Goal: Information Seeking & Learning: Learn about a topic

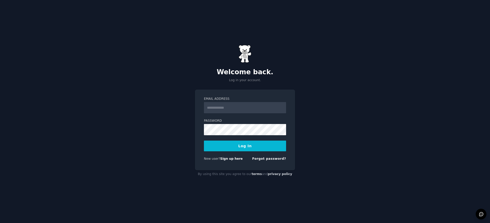
click at [232, 107] on input "Email Address" at bounding box center [245, 107] width 82 height 11
click at [225, 109] on input "Email Address" at bounding box center [245, 107] width 82 height 11
type input "**********"
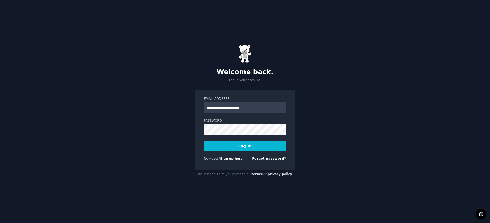
click at [284, 144] on button "Log In" at bounding box center [245, 146] width 82 height 11
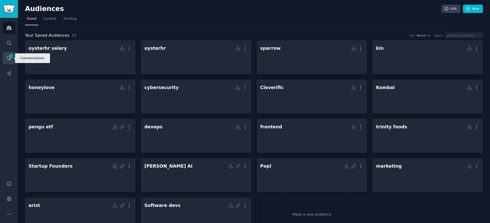
click at [11, 54] on icon "Sidebar" at bounding box center [11, 56] width 5 height 5
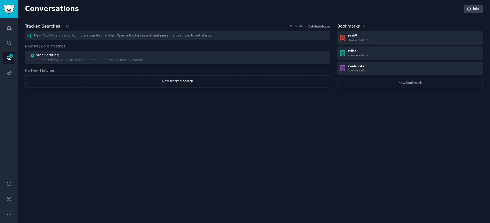
click at [175, 80] on link "New tracked search" at bounding box center [177, 81] width 305 height 13
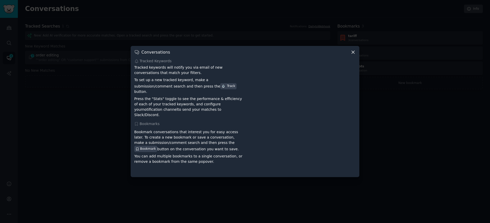
click at [353, 55] on icon at bounding box center [352, 52] width 5 height 5
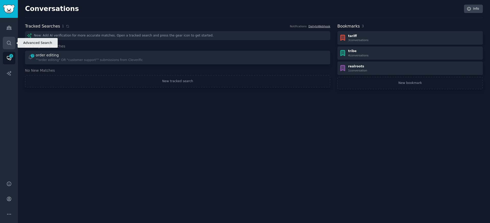
click at [8, 43] on icon "Sidebar" at bounding box center [8, 42] width 5 height 5
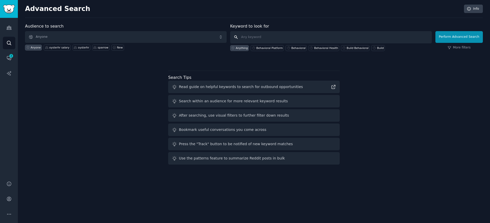
click at [260, 31] on input "text" at bounding box center [331, 37] width 202 height 12
click at [444, 36] on button "Perform Advanced Search" at bounding box center [458, 37] width 47 height 12
click at [287, 34] on input "text" at bounding box center [331, 37] width 202 height 12
type input "healthcare app development"
click button "Perform Advanced Search" at bounding box center [458, 37] width 47 height 12
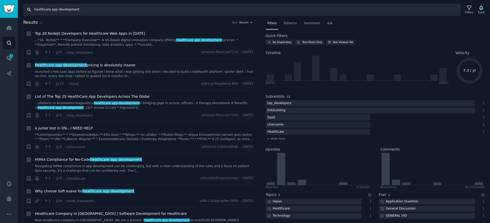
click at [136, 7] on input "healthcare app development" at bounding box center [241, 10] width 437 height 12
drag, startPoint x: 57, startPoint y: 10, endPoint x: 167, endPoint y: 18, distance: 110.0
click at [164, 18] on div "Search healthcare app development Filters Track Results 17 Sort Recent + Top 20…" at bounding box center [254, 111] width 472 height 223
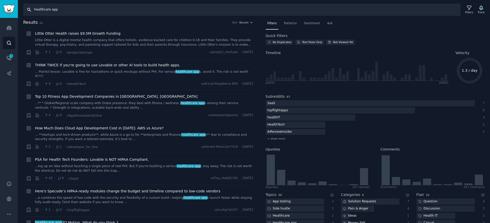
drag, startPoint x: 96, startPoint y: 10, endPoint x: 90, endPoint y: 6, distance: 7.3
click at [96, 10] on input "healthcare app" at bounding box center [241, 10] width 437 height 12
click at [90, 6] on input "healthcare app" at bounding box center [241, 10] width 437 height 12
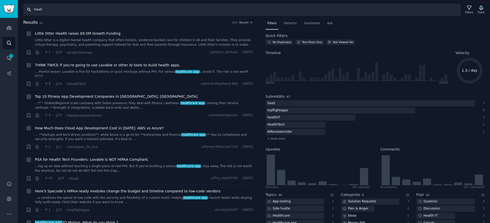
type input "health"
click at [466, 10] on div "Filters" at bounding box center [469, 12] width 8 height 4
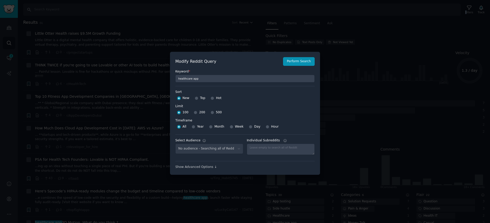
scroll to position [4, 0]
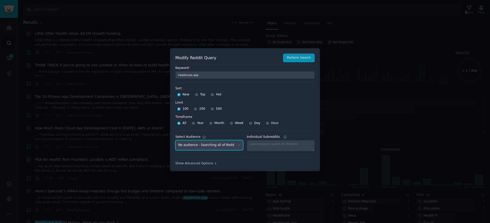
click at [233, 147] on select "No audience - Searching all of Reddit devops - 13 Subreddits oysterhr salary - …" at bounding box center [209, 145] width 68 height 10
click at [207, 144] on select "No audience - Searching all of Reddit devops - 13 Subreddits oysterhr salary - …" at bounding box center [209, 145] width 68 height 10
drag, startPoint x: 158, startPoint y: 119, endPoint x: 150, endPoint y: 82, distance: 38.3
click at [158, 118] on div at bounding box center [245, 111] width 490 height 223
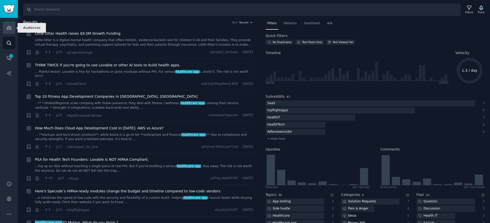
click at [8, 27] on icon "Sidebar" at bounding box center [8, 27] width 5 height 5
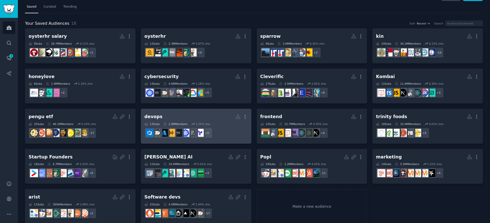
scroll to position [20, 0]
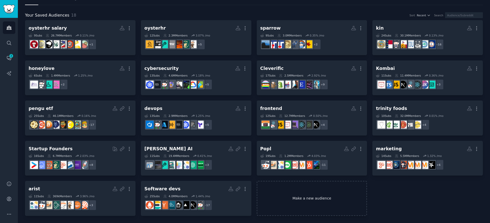
click at [291, 197] on link "Make a new audience" at bounding box center [312, 198] width 111 height 35
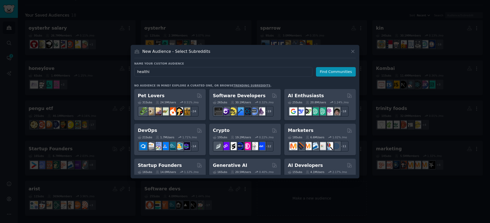
type input "healthit"
click button "Find Communities" at bounding box center [336, 71] width 40 height 9
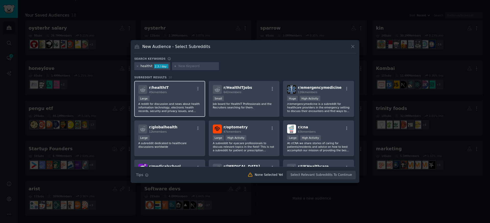
click at [177, 87] on div "r/ healthIT 45k members" at bounding box center [169, 89] width 63 height 9
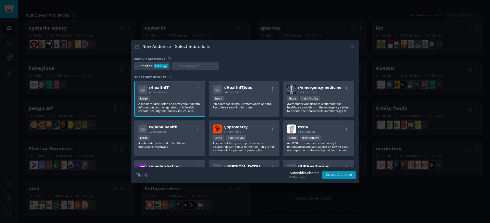
click at [136, 66] on icon at bounding box center [137, 66] width 3 height 3
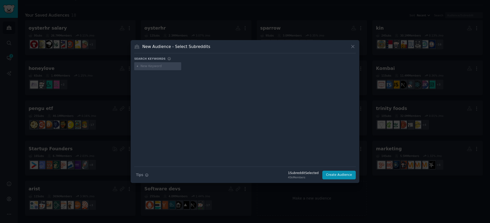
click at [155, 66] on input "text" at bounding box center [160, 66] width 39 height 5
type input "healthtech"
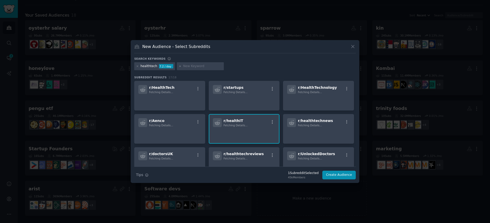
click at [157, 92] on span "Fetching Details..." at bounding box center [161, 92] width 24 height 3
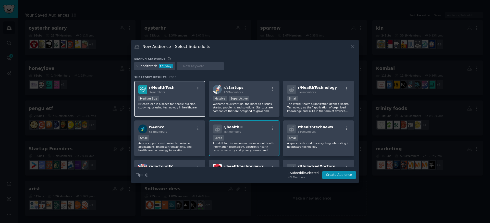
click at [181, 97] on div "Medium Size" at bounding box center [169, 99] width 63 height 6
click at [138, 67] on icon at bounding box center [137, 66] width 3 height 3
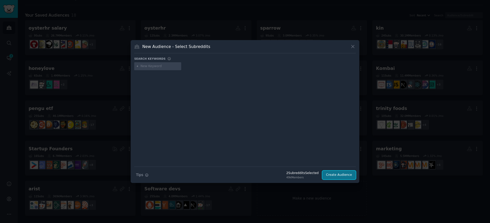
click at [328, 176] on button "Create Audience" at bounding box center [339, 175] width 34 height 9
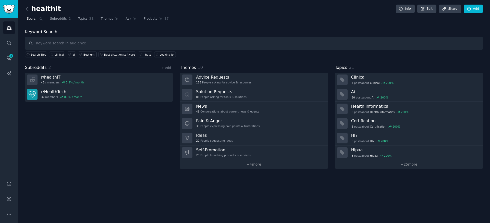
click at [97, 111] on div "Subreddits 2 + Add r/ healthIT 45k members 1.9 % / month r/ HealthTech 3k membe…" at bounding box center [99, 117] width 148 height 104
click at [471, 8] on icon at bounding box center [469, 9] width 5 height 5
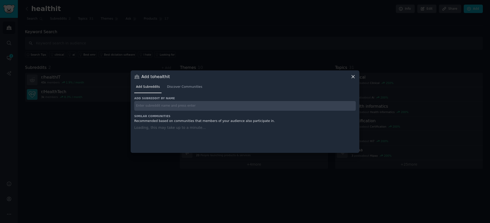
click at [295, 103] on input "text" at bounding box center [245, 106] width 222 height 10
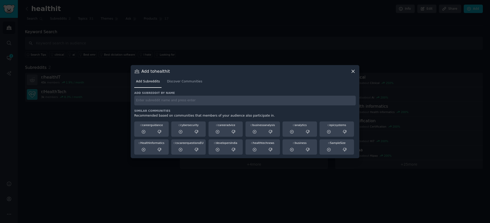
click at [294, 106] on div "Add subreddit by name Similar Communities Recommended based on communities that…" at bounding box center [245, 123] width 222 height 64
type input "saas"
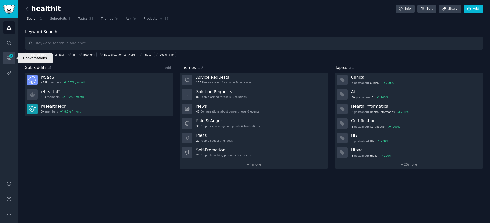
click at [11, 55] on span "3" at bounding box center [11, 56] width 5 height 4
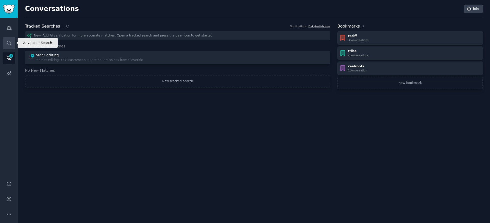
click at [10, 43] on icon "Sidebar" at bounding box center [8, 42] width 5 height 5
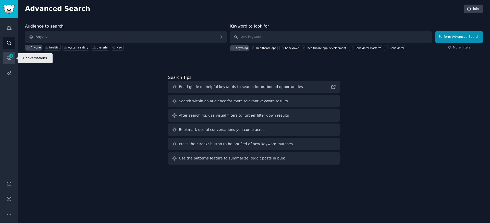
click at [10, 52] on link "Conversations 3" at bounding box center [9, 58] width 13 height 13
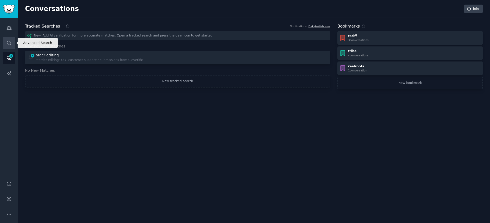
click at [10, 44] on icon "Sidebar" at bounding box center [9, 43] width 4 height 4
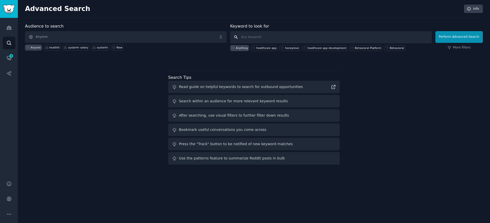
click at [310, 36] on input "text" at bounding box center [331, 37] width 202 height 12
type input "healthcare app"
click button "Perform Advanced Search" at bounding box center [458, 37] width 47 height 12
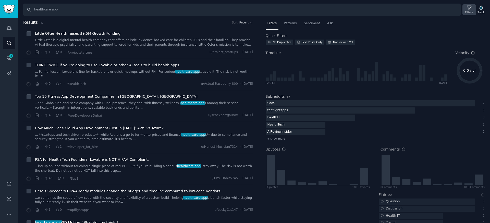
click at [471, 11] on div "Filters" at bounding box center [469, 12] width 8 height 4
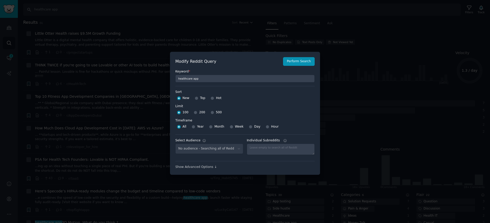
click at [219, 151] on div "No audience - Searching all of Reddit" at bounding box center [209, 149] width 68 height 10
click at [219, 148] on select "No audience - Searching all of Reddit healthit - 3 Subreddits devops - 13 Subre…" at bounding box center [209, 149] width 68 height 10
select select "a852f7d633"
click at [175, 144] on select "No audience - Searching all of Reddit healthit - 3 Subreddits devops - 13 Subre…" at bounding box center [209, 149] width 68 height 10
click at [295, 63] on button "Perform Search" at bounding box center [299, 61] width 32 height 9
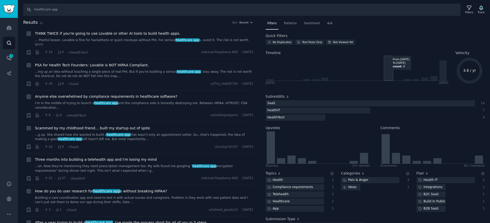
click at [390, 68] on icon at bounding box center [357, 68] width 182 height 25
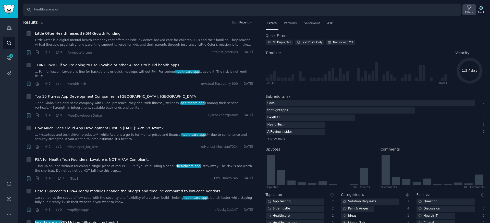
click at [469, 10] on icon at bounding box center [469, 7] width 5 height 5
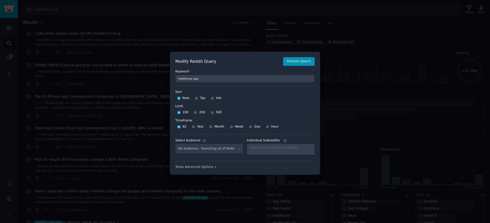
click at [205, 148] on div "No audience - Searching all of Reddit" at bounding box center [209, 149] width 68 height 10
click at [207, 152] on div "No audience - Searching all of Reddit" at bounding box center [209, 149] width 68 height 10
click at [213, 148] on select "No audience - Searching all of Reddit healthit - 3 Subreddits devops - 13 Subre…" at bounding box center [209, 149] width 68 height 10
select select "a852f7d633"
click at [175, 144] on select "No audience - Searching all of Reddit healthit - 3 Subreddits devops - 13 Subre…" at bounding box center [209, 149] width 68 height 10
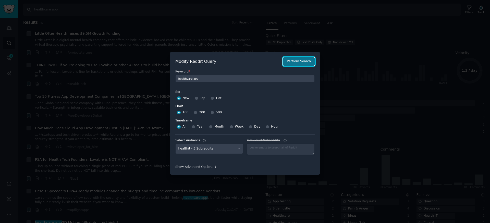
click at [298, 61] on button "Perform Search" at bounding box center [299, 61] width 32 height 9
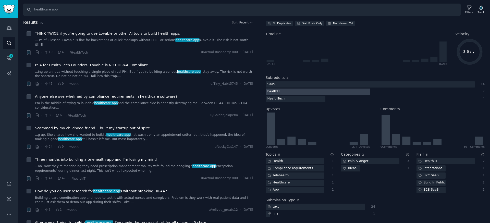
scroll to position [19, 0]
click at [190, 133] on link "...g up. She shared how she wanted to build a healthcare app that wasn't only a…" at bounding box center [144, 137] width 218 height 9
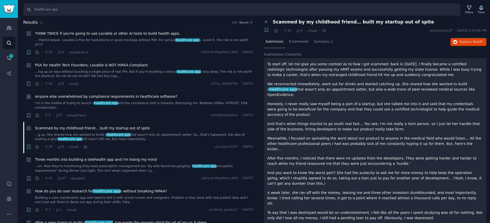
click at [155, 104] on link "I’m in the middle of trying to launch a healthcare app and the compliance side …" at bounding box center [144, 105] width 218 height 9
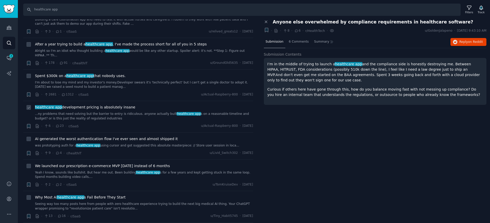
scroll to position [204, 0]
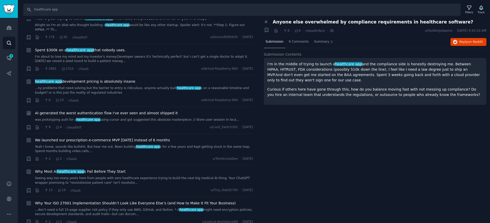
click at [173, 127] on li "+ AI generated the worst authentication flow I've ever seen and almost shipped …" at bounding box center [138, 120] width 230 height 27
click at [174, 146] on link "Yeah I know, sounds like bullshit. But hear me out. Been building healthcare ap…" at bounding box center [144, 149] width 218 height 9
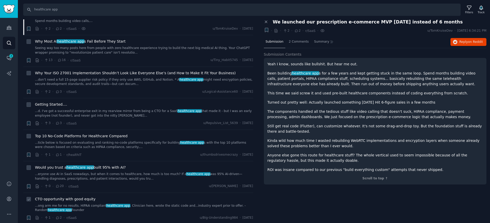
scroll to position [407, 0]
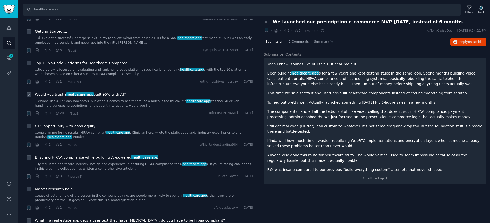
click at [173, 103] on link "...eryone use AI in SaaS nowadays, but when it comes to healthcare, how much is…" at bounding box center [144, 103] width 218 height 9
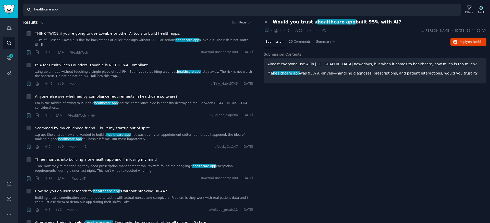
click at [82, 12] on input "healthcare app" at bounding box center [241, 10] width 437 height 12
click at [82, 11] on input "healthcare app" at bounding box center [241, 10] width 437 height 12
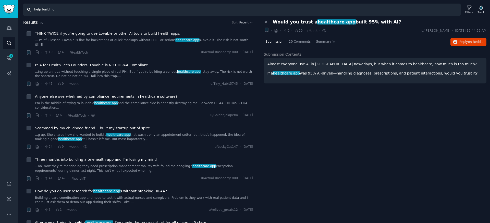
type input "help building"
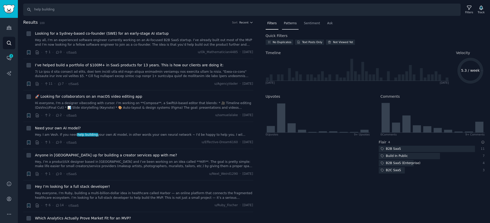
click at [292, 25] on span "Patterns" at bounding box center [290, 23] width 13 height 5
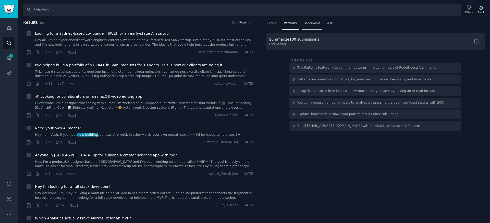
click at [309, 25] on span "Sentiment" at bounding box center [312, 23] width 16 height 5
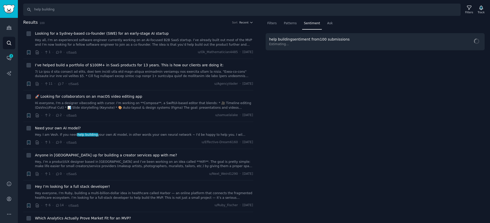
click at [322, 25] on nav "Filters Patterns Sentiment Ask" at bounding box center [375, 24] width 219 height 10
click at [325, 24] on div "Ask" at bounding box center [329, 24] width 9 height 10
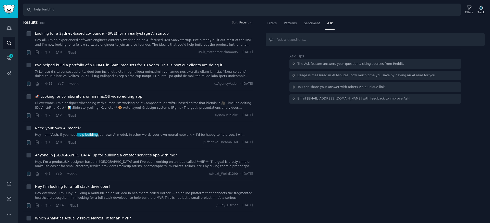
click at [278, 27] on nav "Filters Patterns Sentiment Ask" at bounding box center [375, 24] width 219 height 10
click at [275, 27] on div "Filters" at bounding box center [272, 24] width 13 height 10
